Goal: Communication & Community: Answer question/provide support

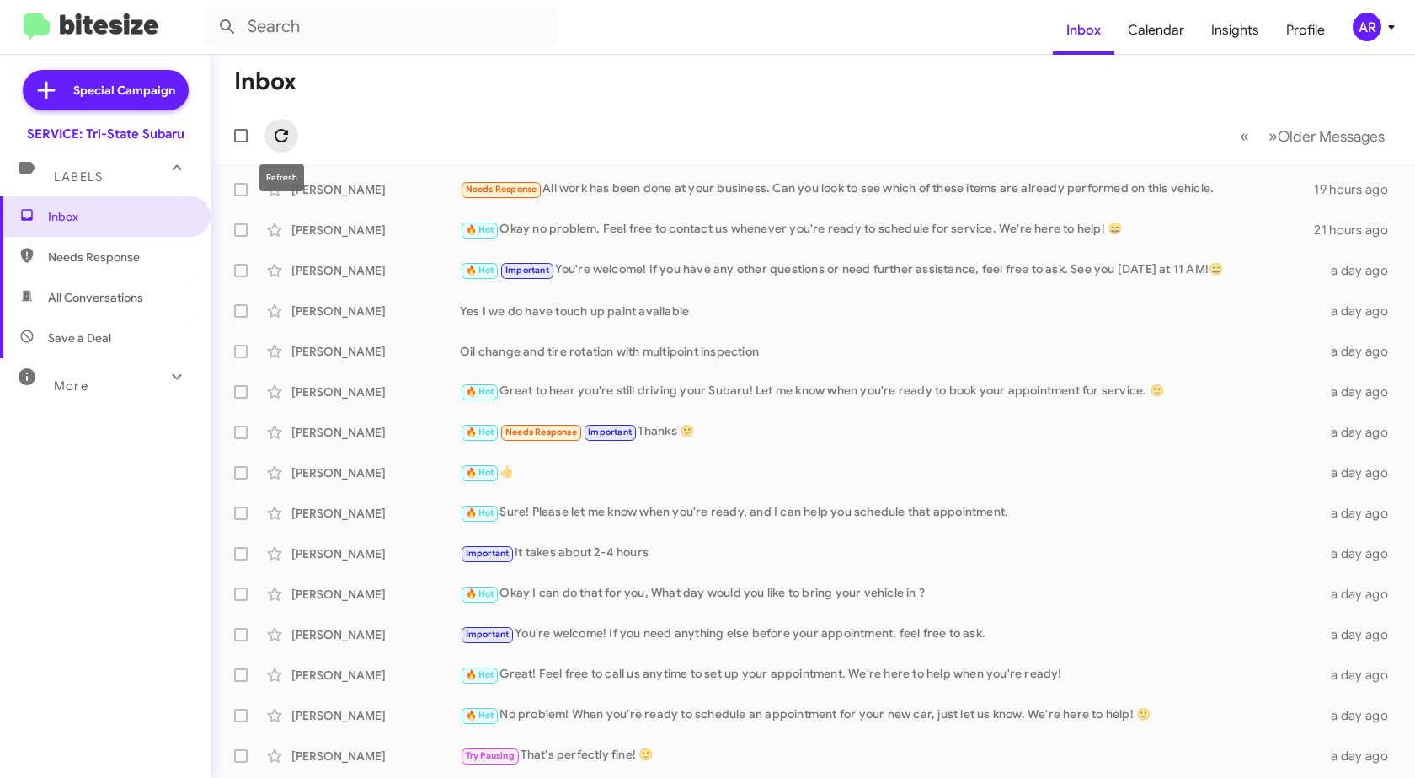
click at [286, 142] on icon at bounding box center [281, 136] width 20 height 20
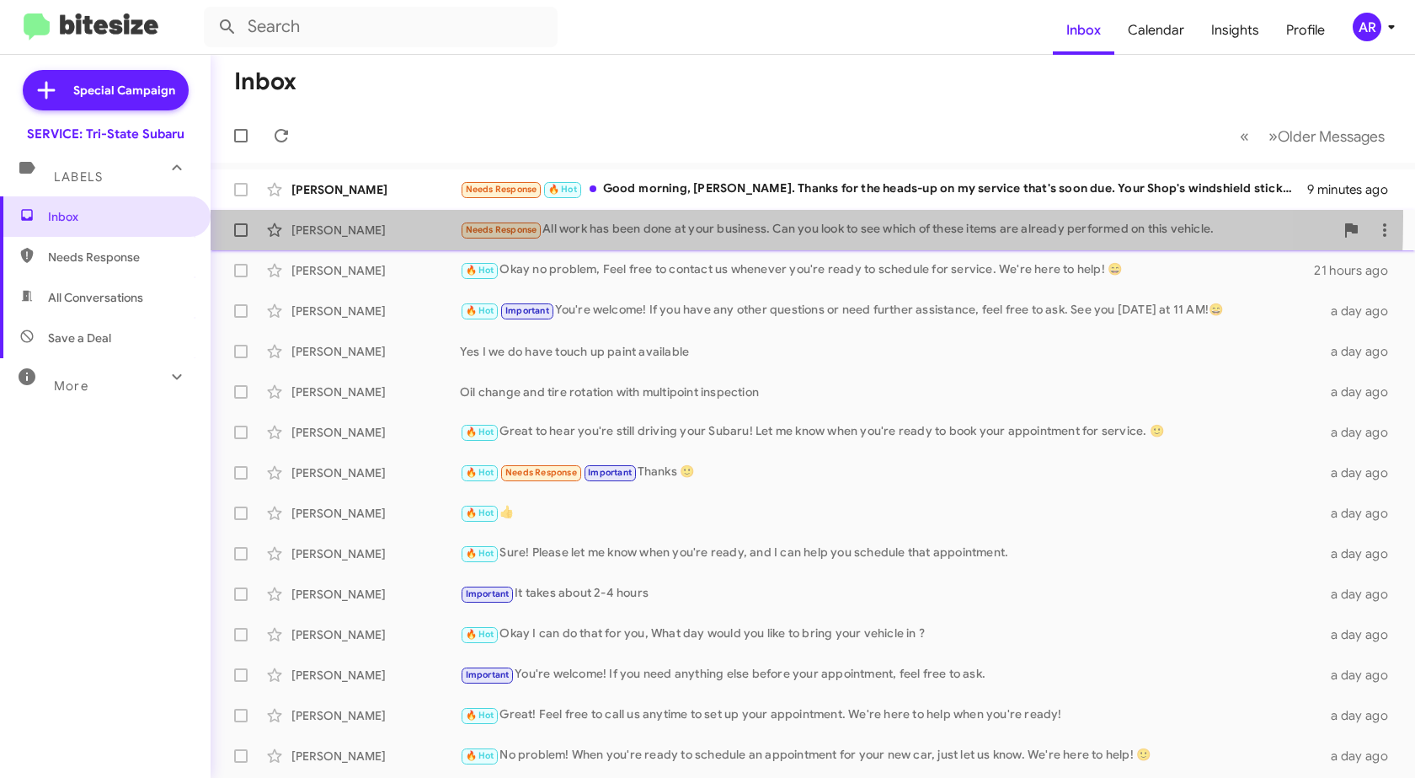
click at [385, 216] on div "[PERSON_NAME] Needs Response All work has been done at your business. Can you l…" at bounding box center [813, 230] width 1178 height 34
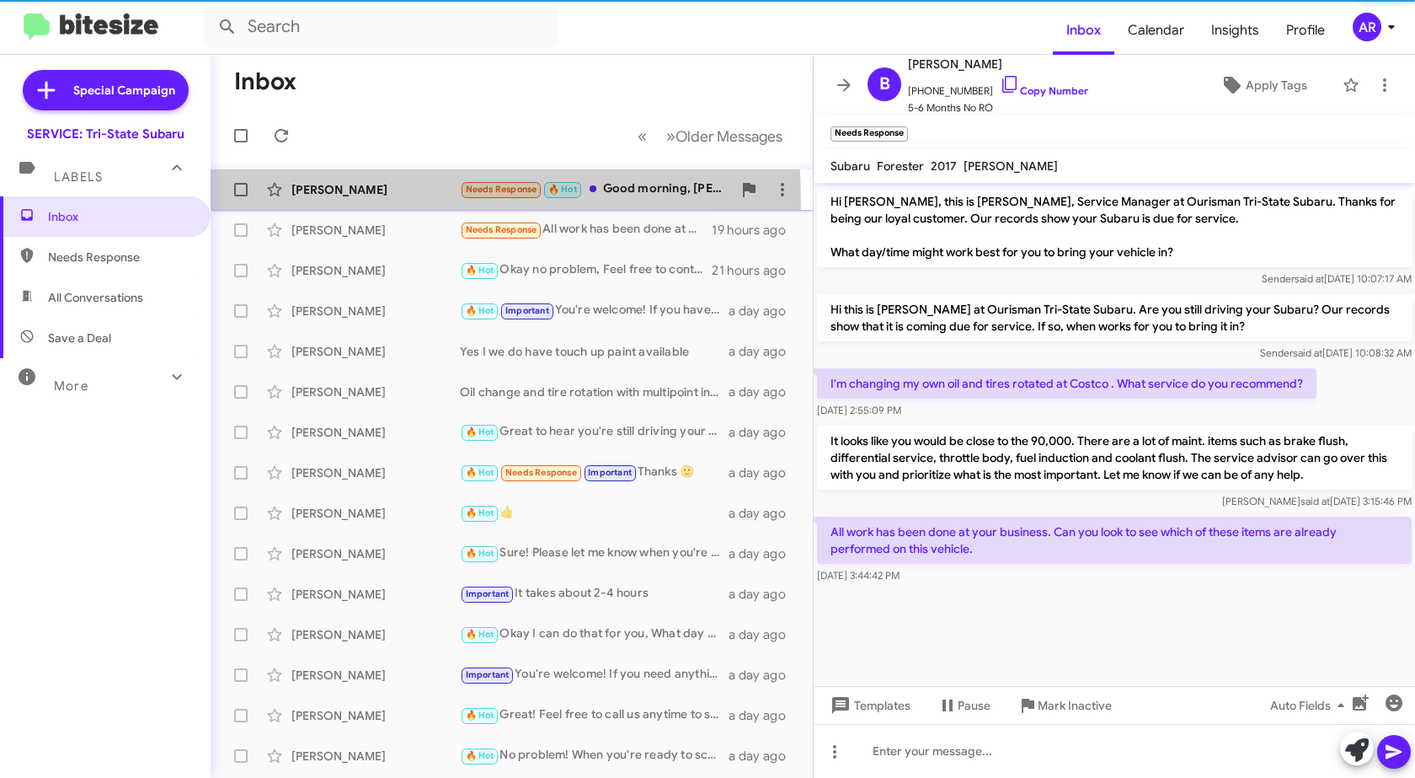
click at [329, 201] on div "[PERSON_NAME] Needs Response 🔥 Hot Good morning, [PERSON_NAME]. Thanks for the …" at bounding box center [511, 190] width 575 height 34
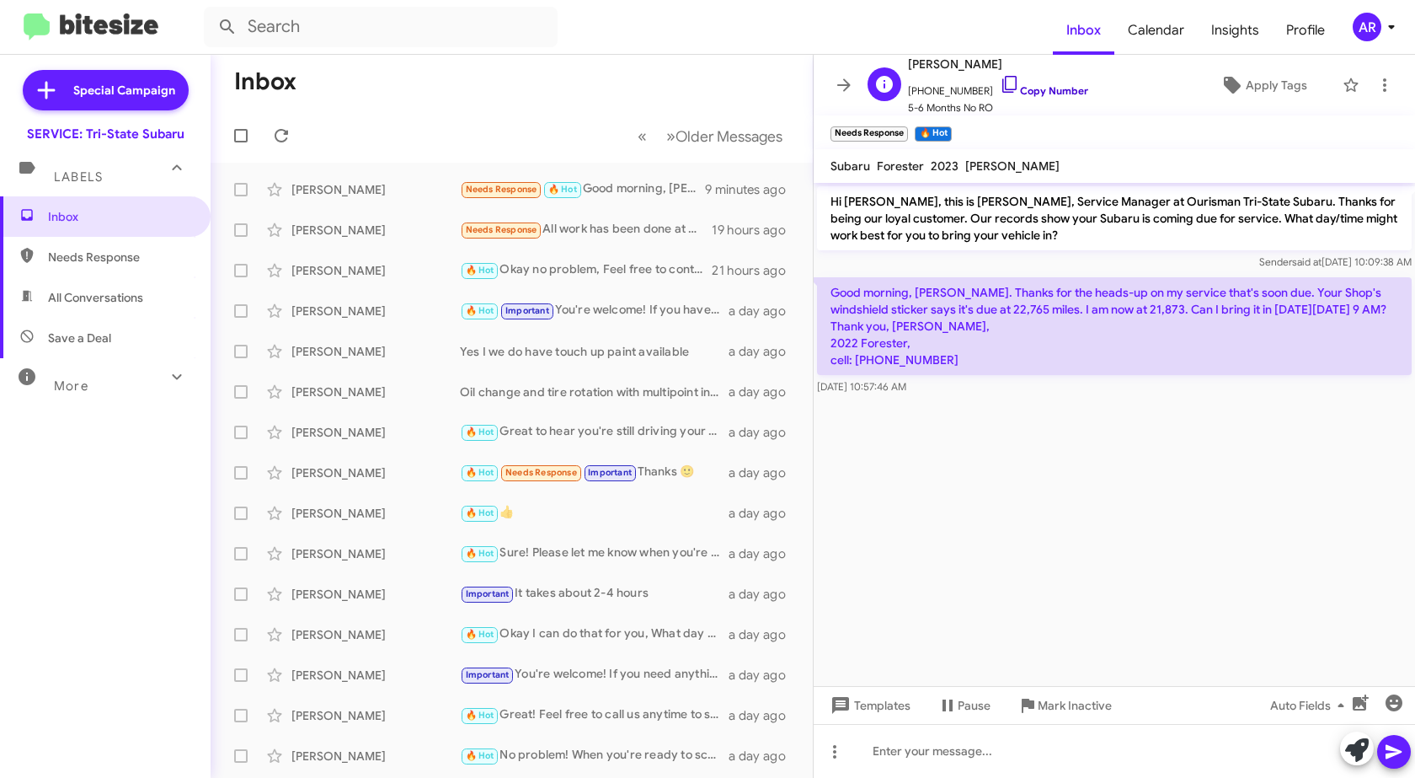
click at [1000, 88] on icon at bounding box center [1010, 84] width 20 height 20
click at [1348, 757] on icon at bounding box center [1358, 750] width 24 height 24
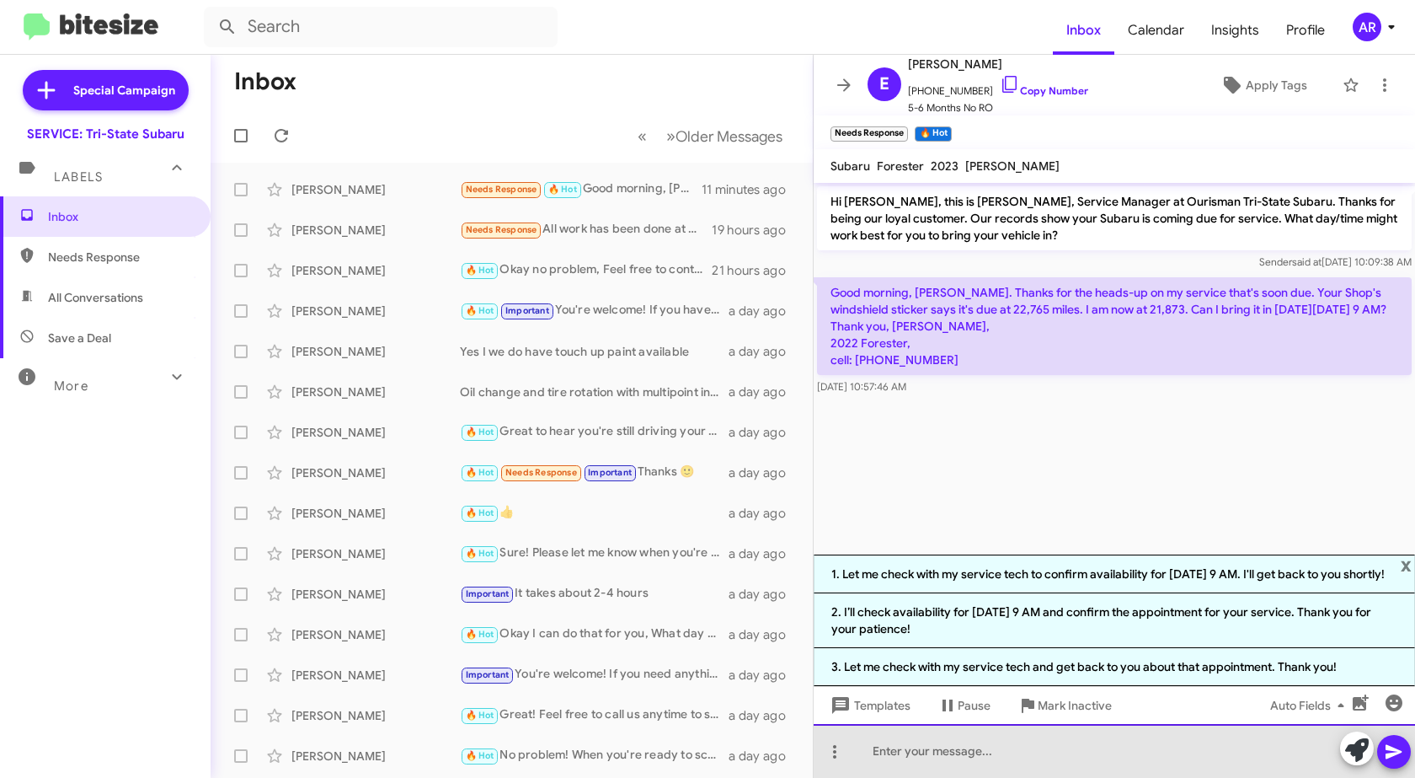
click at [1029, 755] on div at bounding box center [1115, 751] width 602 height 54
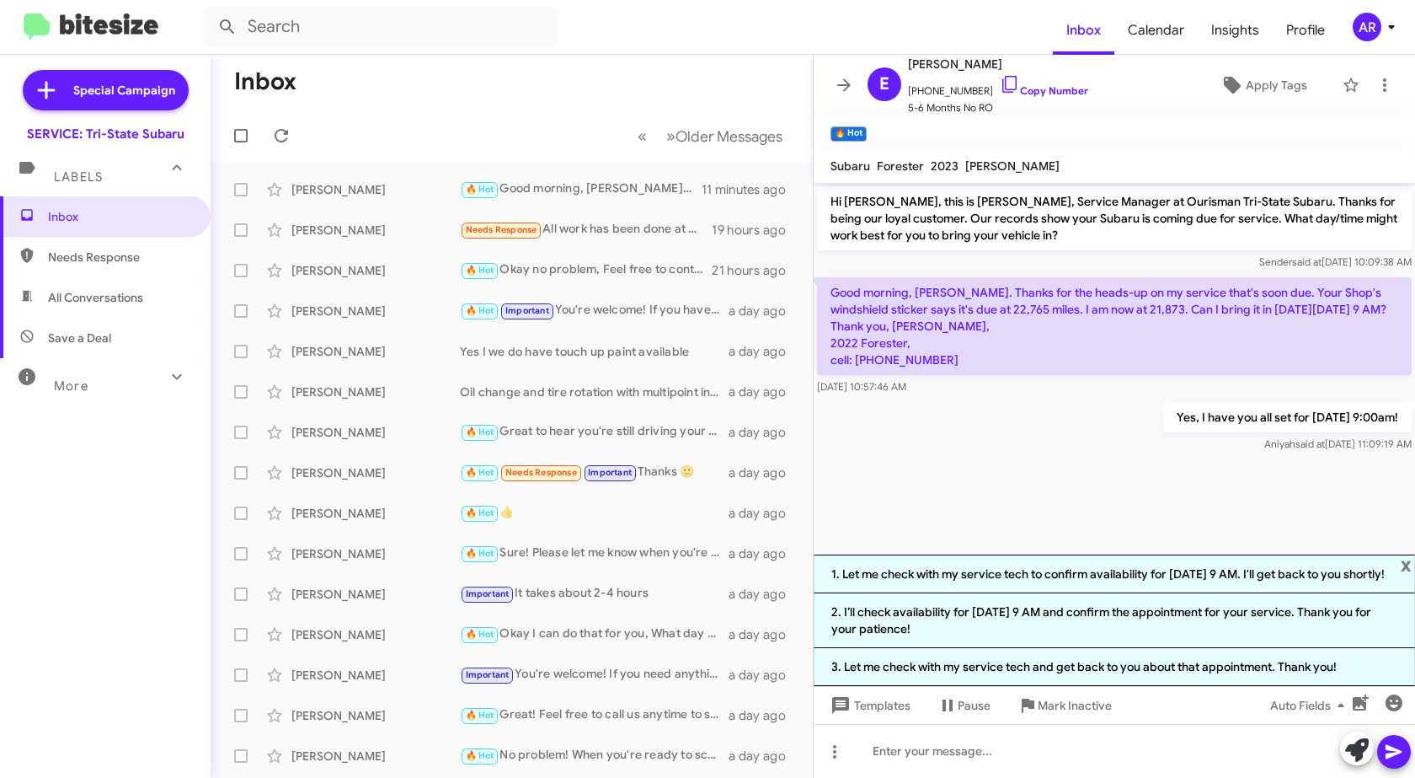
click at [1123, 468] on div at bounding box center [1115, 462] width 602 height 13
click at [129, 262] on span "Needs Response" at bounding box center [119, 257] width 143 height 17
type input "in:needs-response"
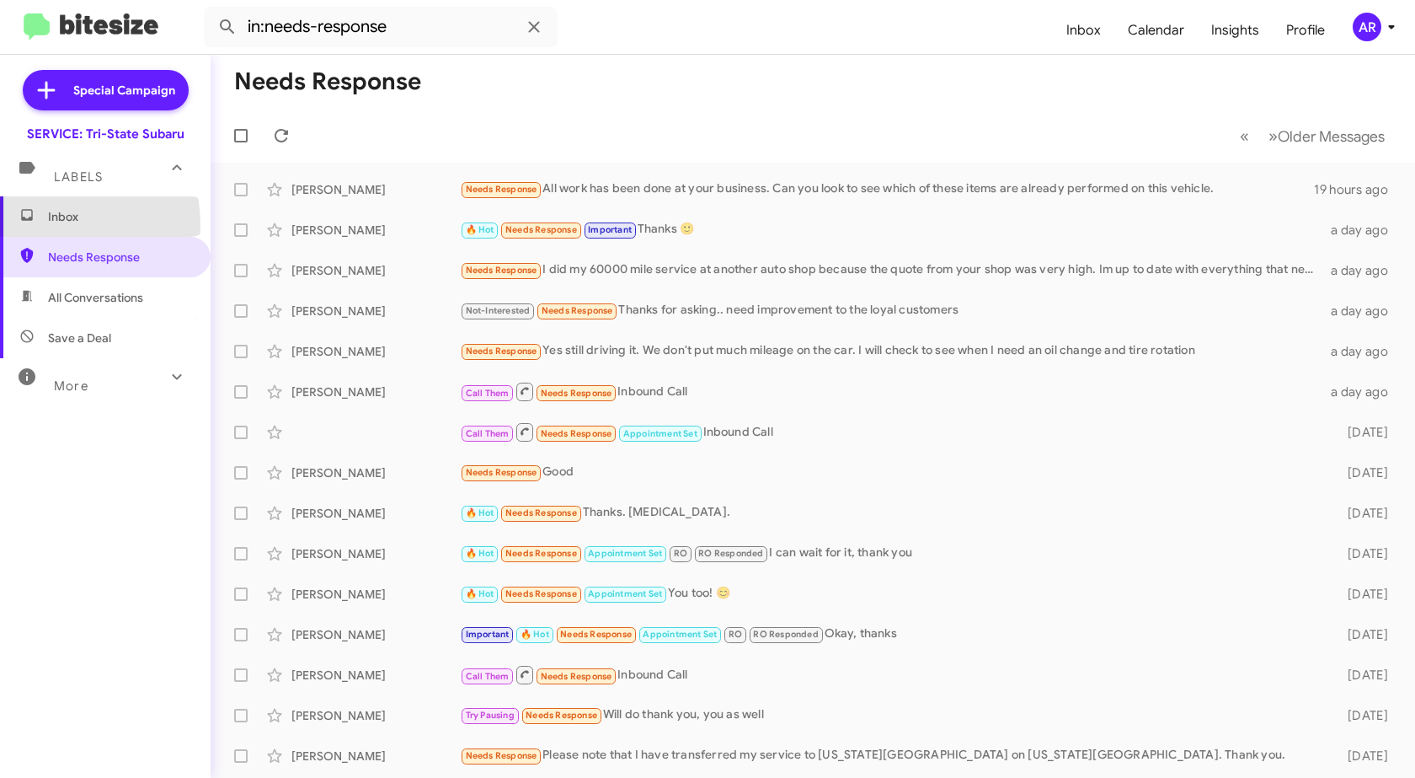
click at [41, 225] on span "Inbox" at bounding box center [105, 216] width 211 height 40
